Goal: Find specific page/section: Find specific page/section

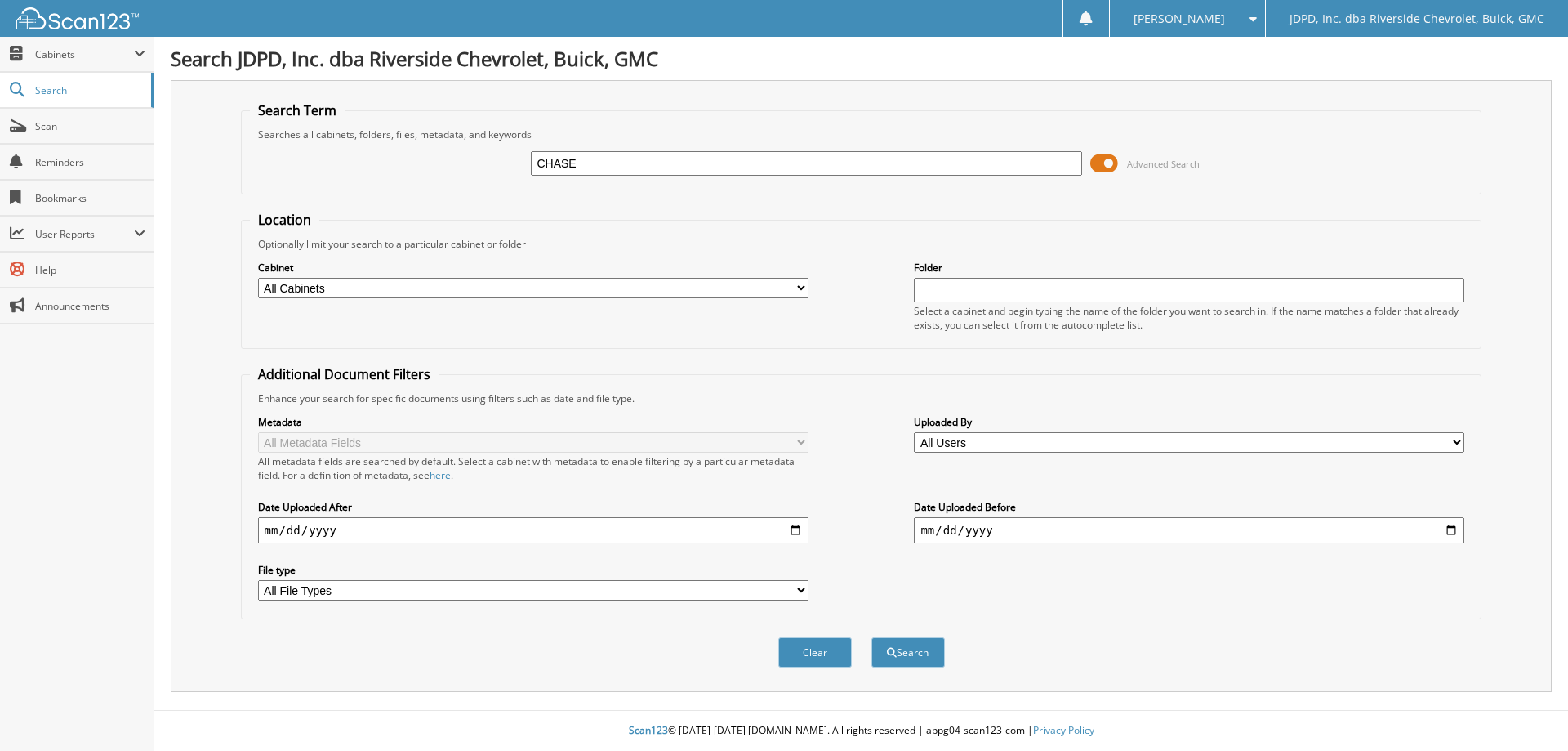
type input "CHASE"
click at [871, 638] on button "Search" at bounding box center [908, 652] width 73 height 31
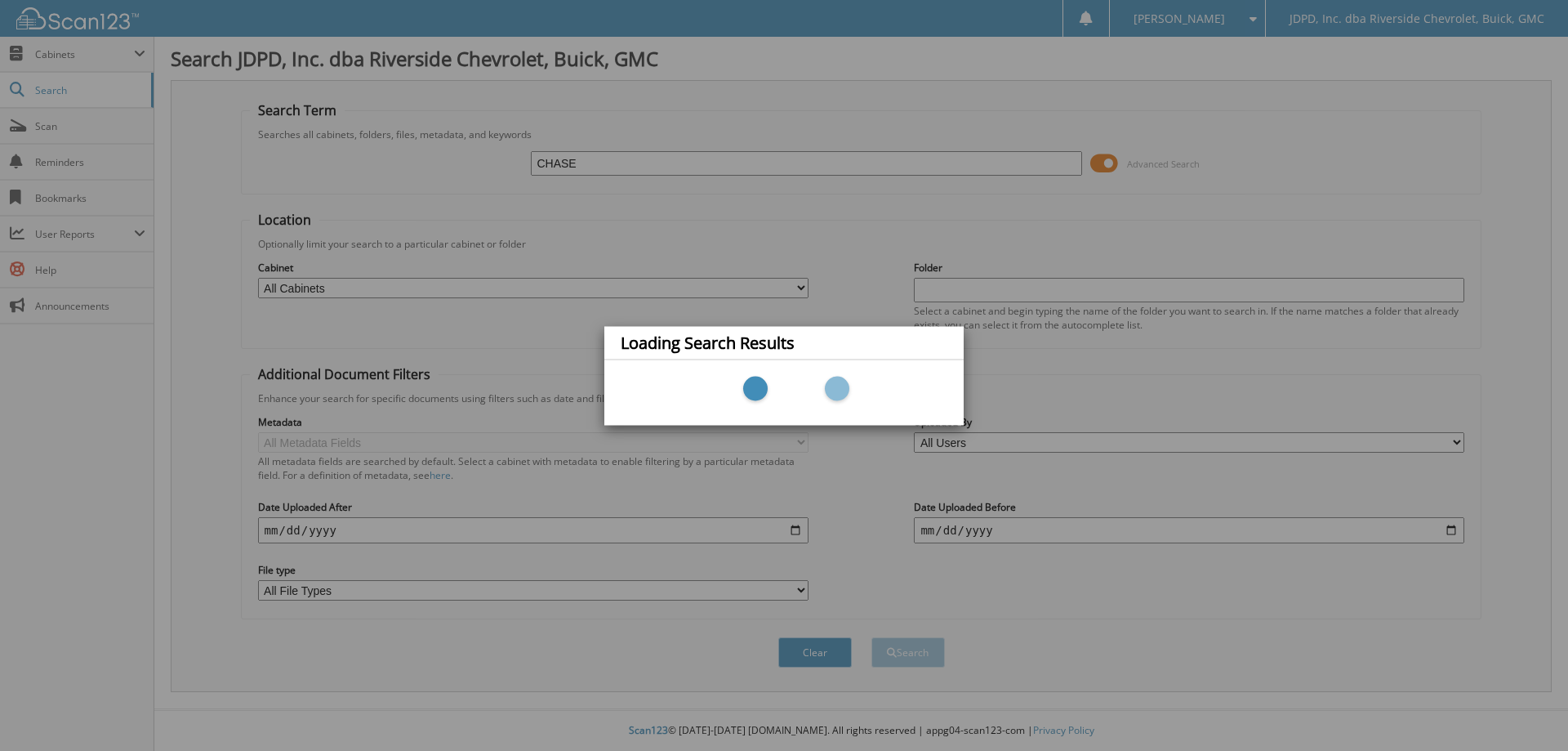
click at [732, 236] on div "Loading Search Results" at bounding box center [784, 376] width 1568 height 751
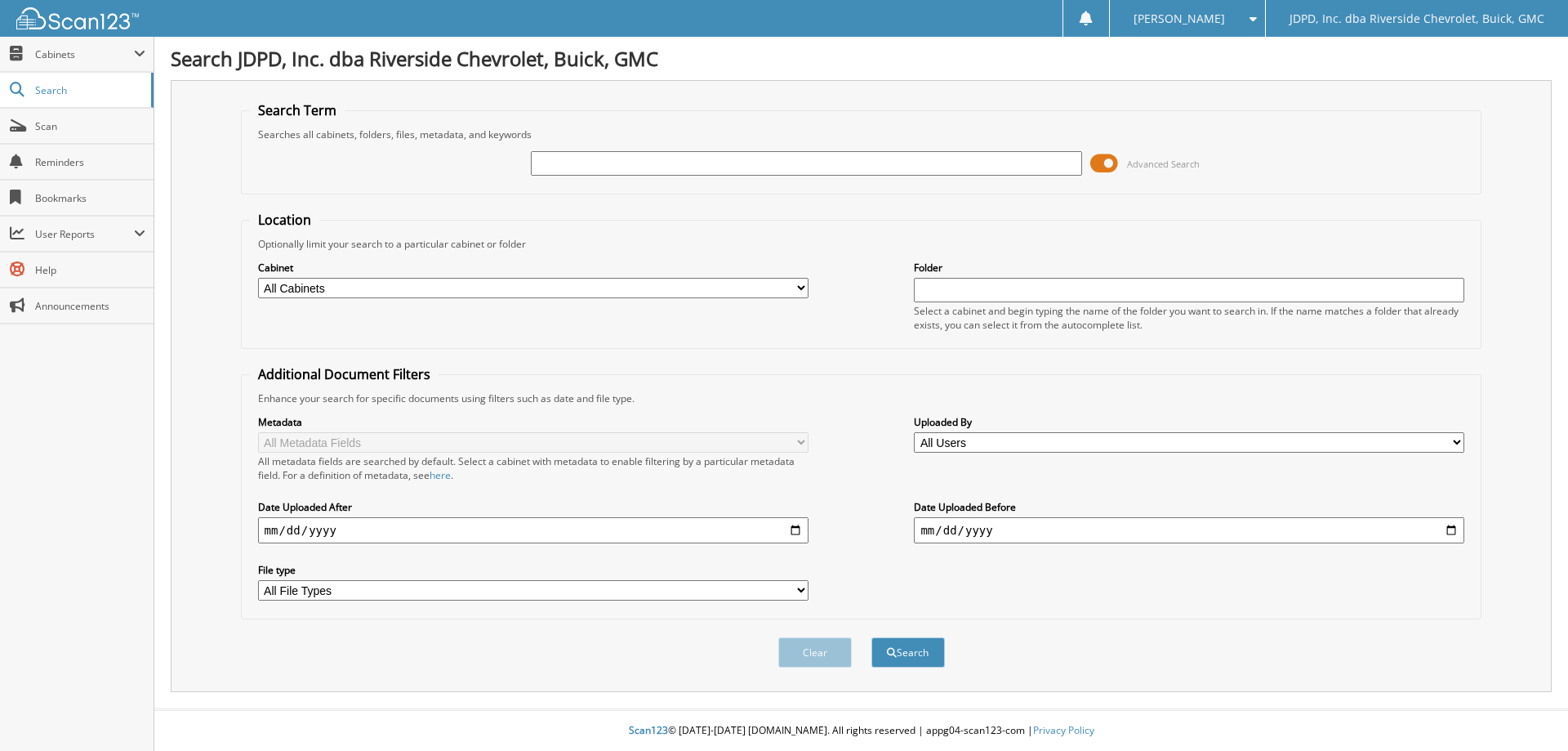
click at [427, 294] on select "All Cabinets ACCOUNTS PAYABLE AFTERMARKET PRODUCT SALES AUCTION PURCHASES CAR D…" at bounding box center [533, 288] width 551 height 20
select select "31343"
click at [258, 278] on select "All Cabinets ACCOUNTS PAYABLE AFTERMARKET PRODUCT SALES AUCTION PURCHASES CAR D…" at bounding box center [533, 288] width 551 height 20
click at [584, 154] on input "text" at bounding box center [805, 164] width 551 height 24
type input "CHASE"
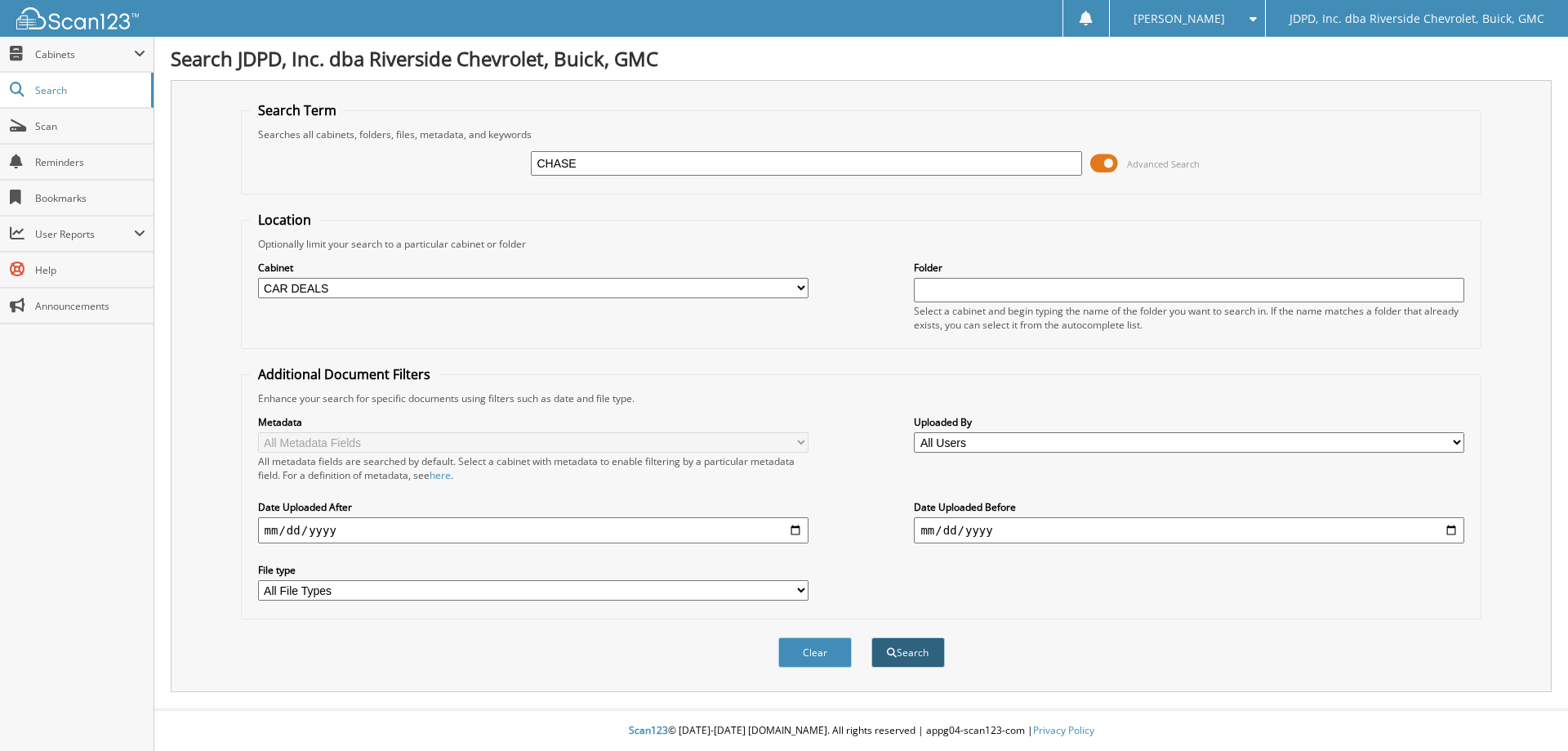
click at [934, 652] on button "Search" at bounding box center [908, 652] width 73 height 31
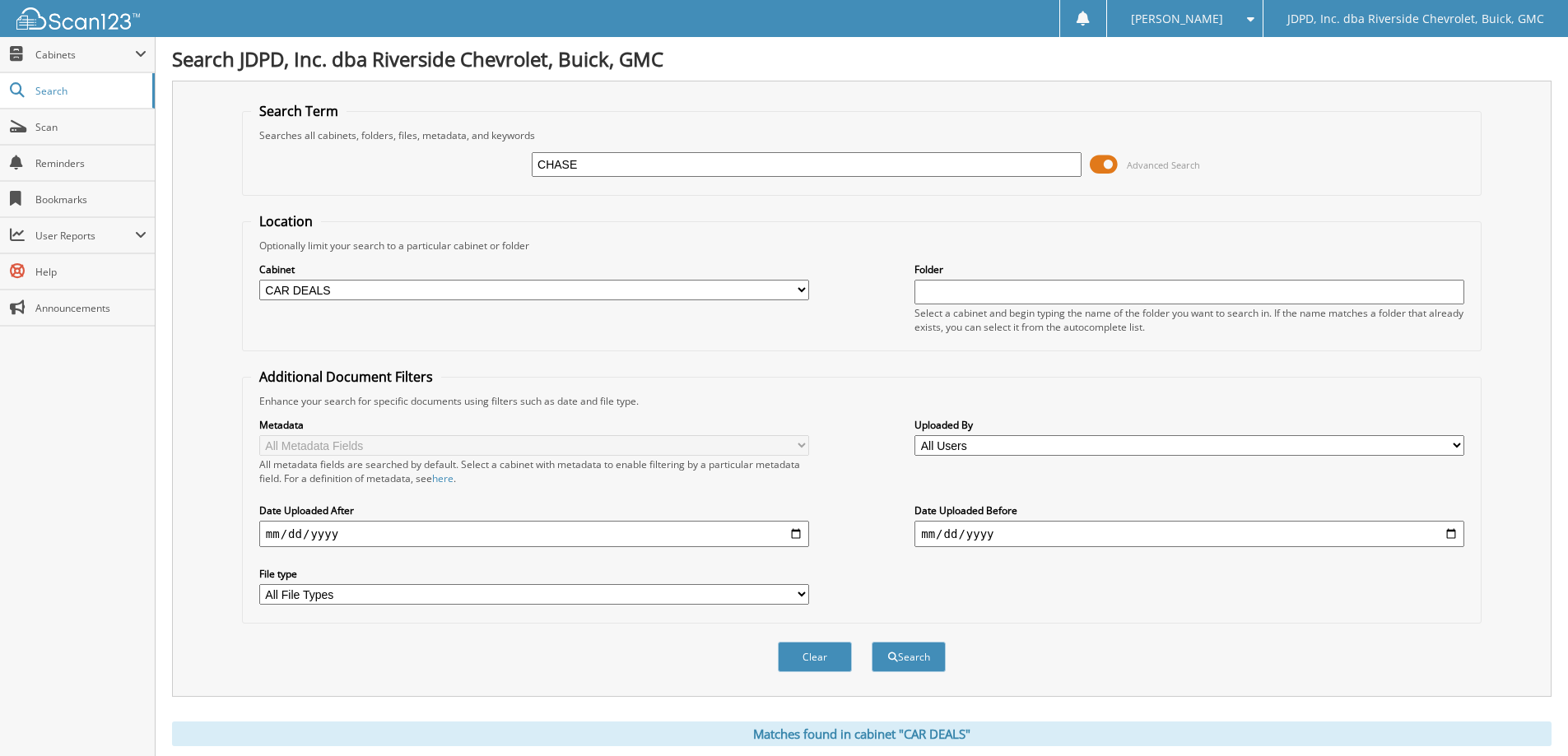
click at [619, 163] on input "CHASE" at bounding box center [806, 165] width 550 height 24
type input "[PERSON_NAME]"
click at [872, 642] on button "Search" at bounding box center [908, 657] width 74 height 31
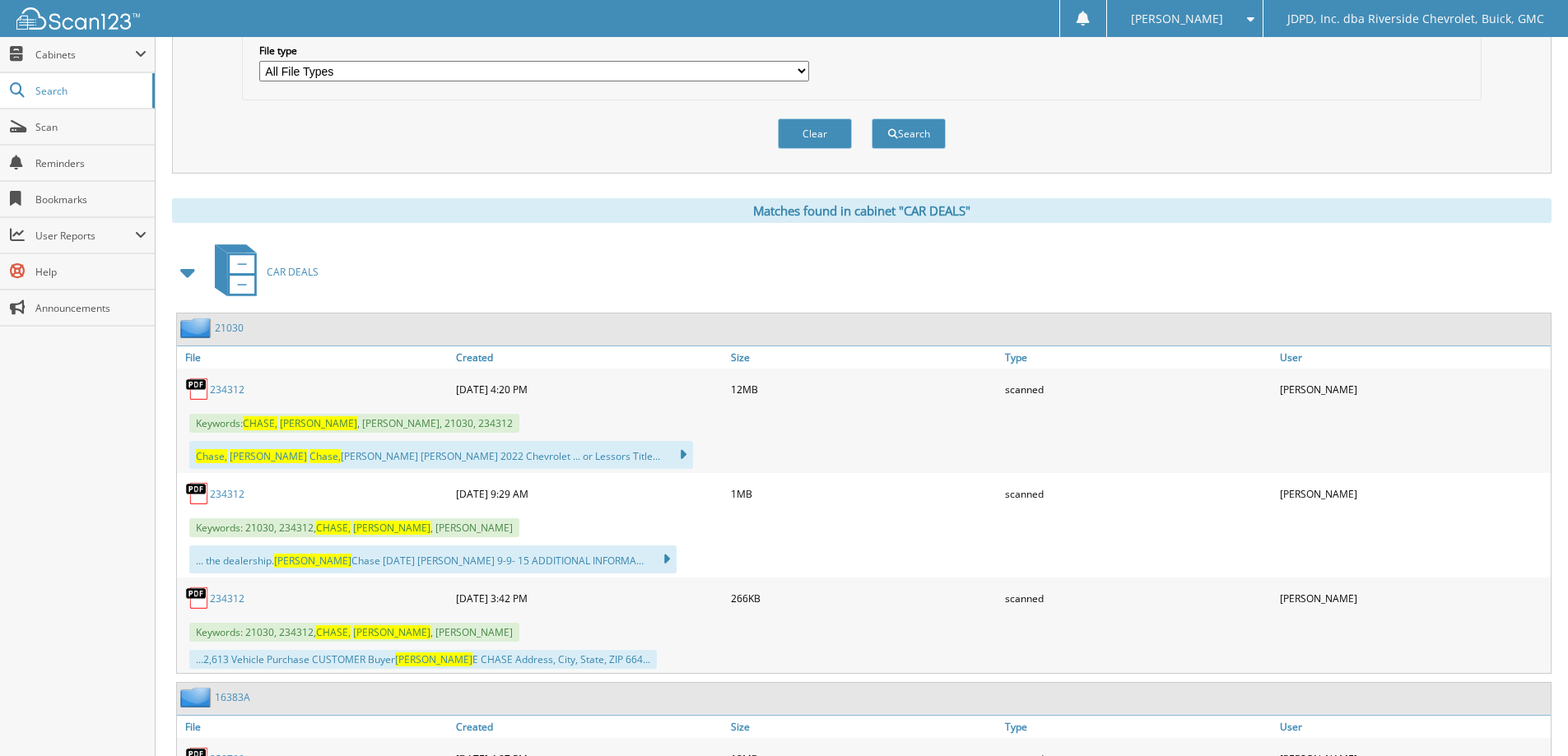
scroll to position [575, 0]
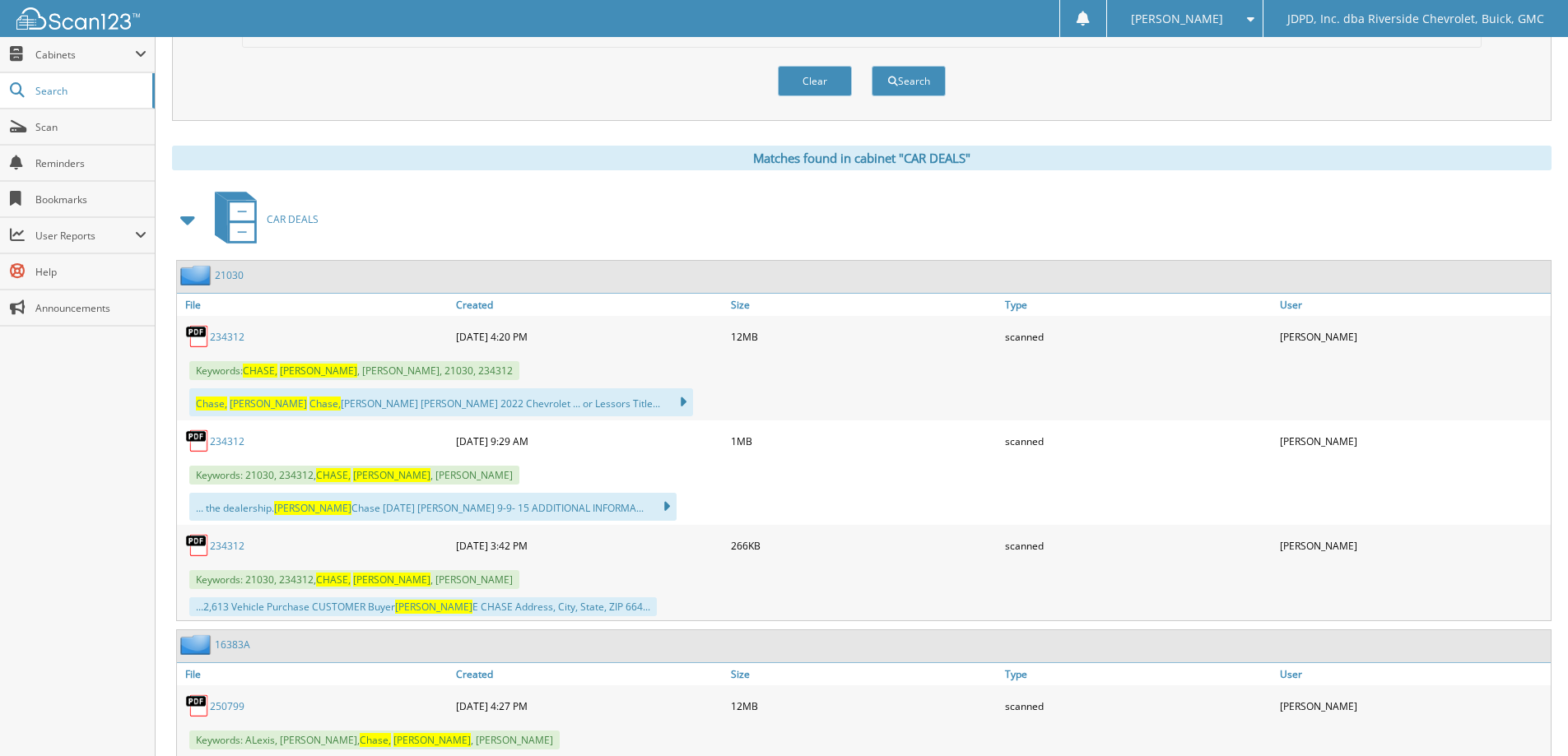
click at [220, 337] on link "234312" at bounding box center [227, 337] width 35 height 14
click at [206, 337] on img at bounding box center [198, 336] width 24 height 24
click at [234, 342] on link "234312" at bounding box center [227, 337] width 35 height 14
